Goal: Find specific page/section: Find specific page/section

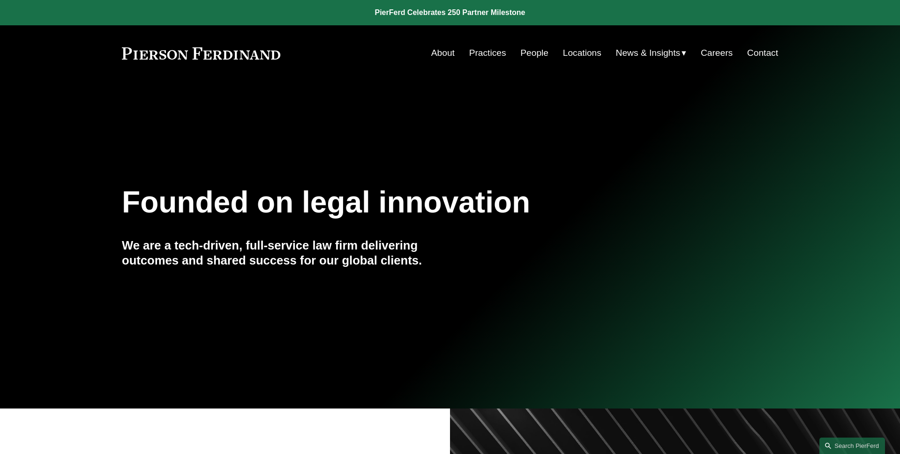
click at [520, 57] on link "People" at bounding box center [534, 53] width 28 height 18
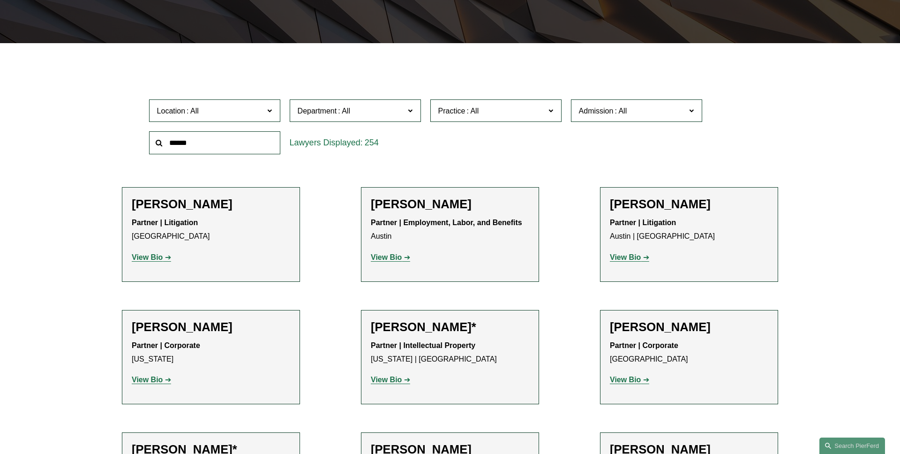
scroll to position [268, 0]
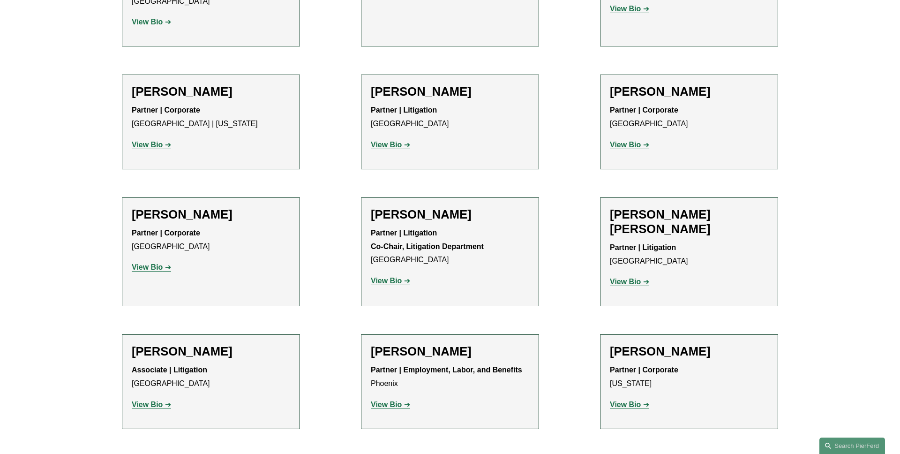
scroll to position [7531, 0]
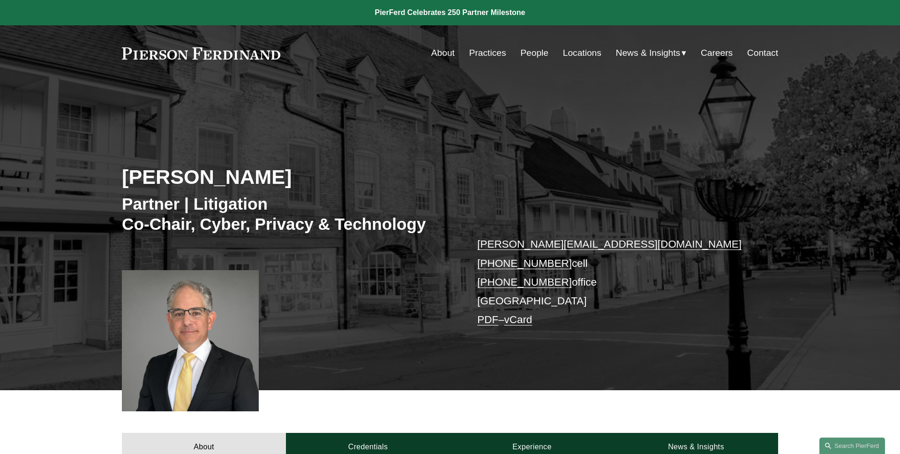
click at [56, 176] on div "Stuart Panensky Partner | Litigation Co-Chair, Cyber, Privacy & Technology stua…" at bounding box center [450, 249] width 900 height 282
